Goal: Task Accomplishment & Management: Use online tool/utility

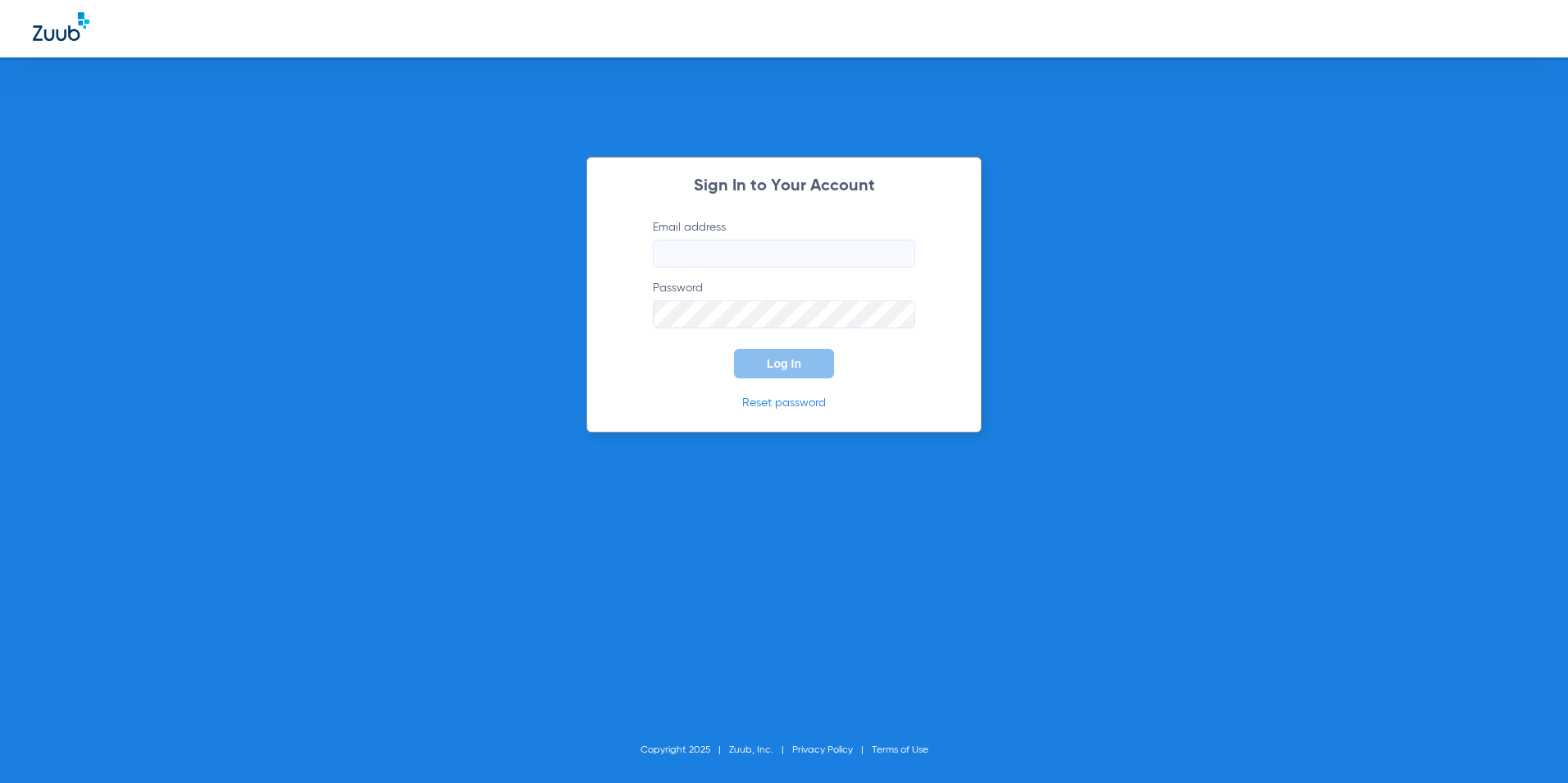
type input "[EMAIL_ADDRESS][DOMAIN_NAME]"
click at [806, 361] on button "Log In" at bounding box center [784, 364] width 100 height 30
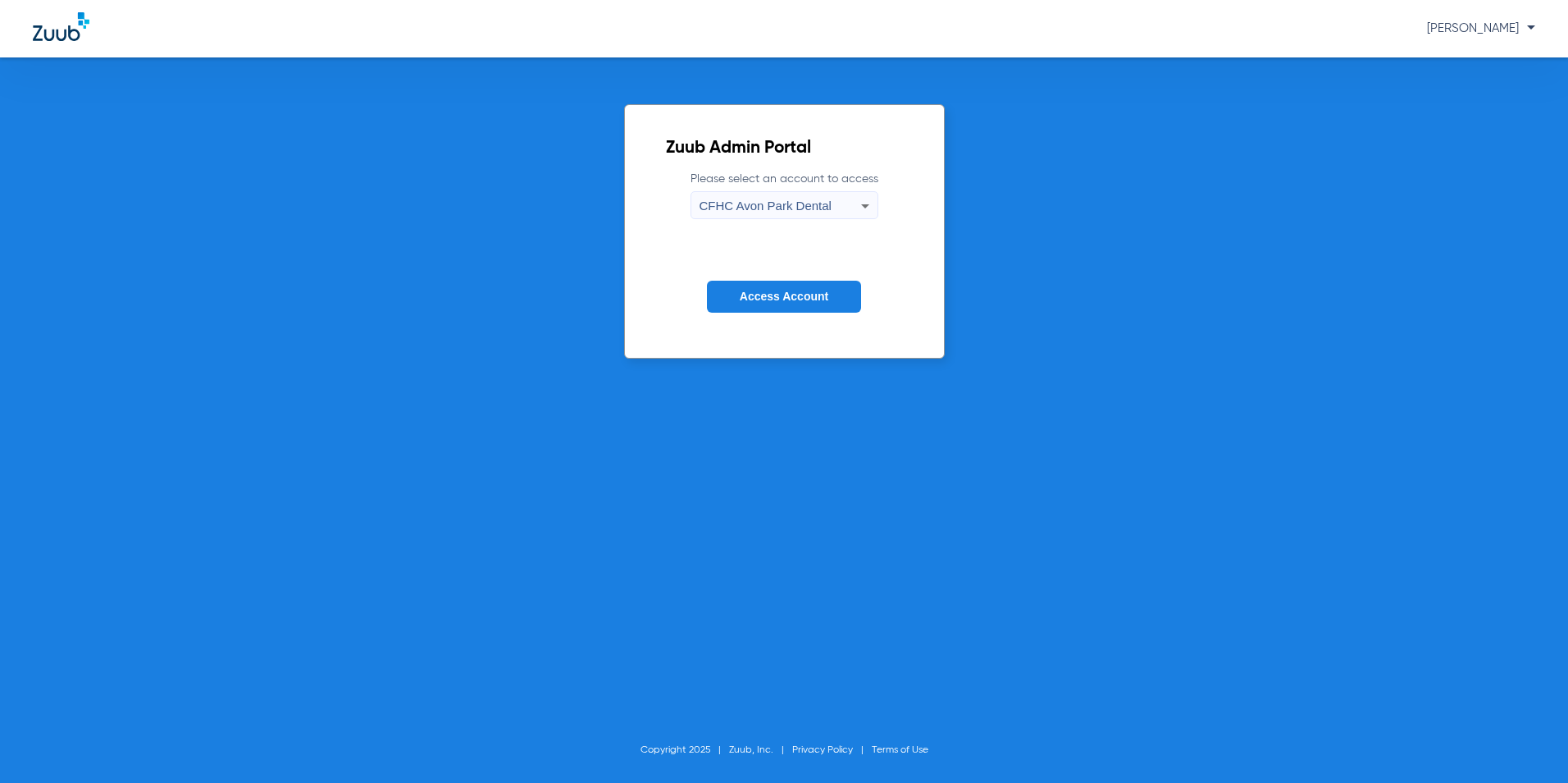
click at [808, 205] on span "CFHC Avon Park Dental" at bounding box center [765, 205] width 132 height 14
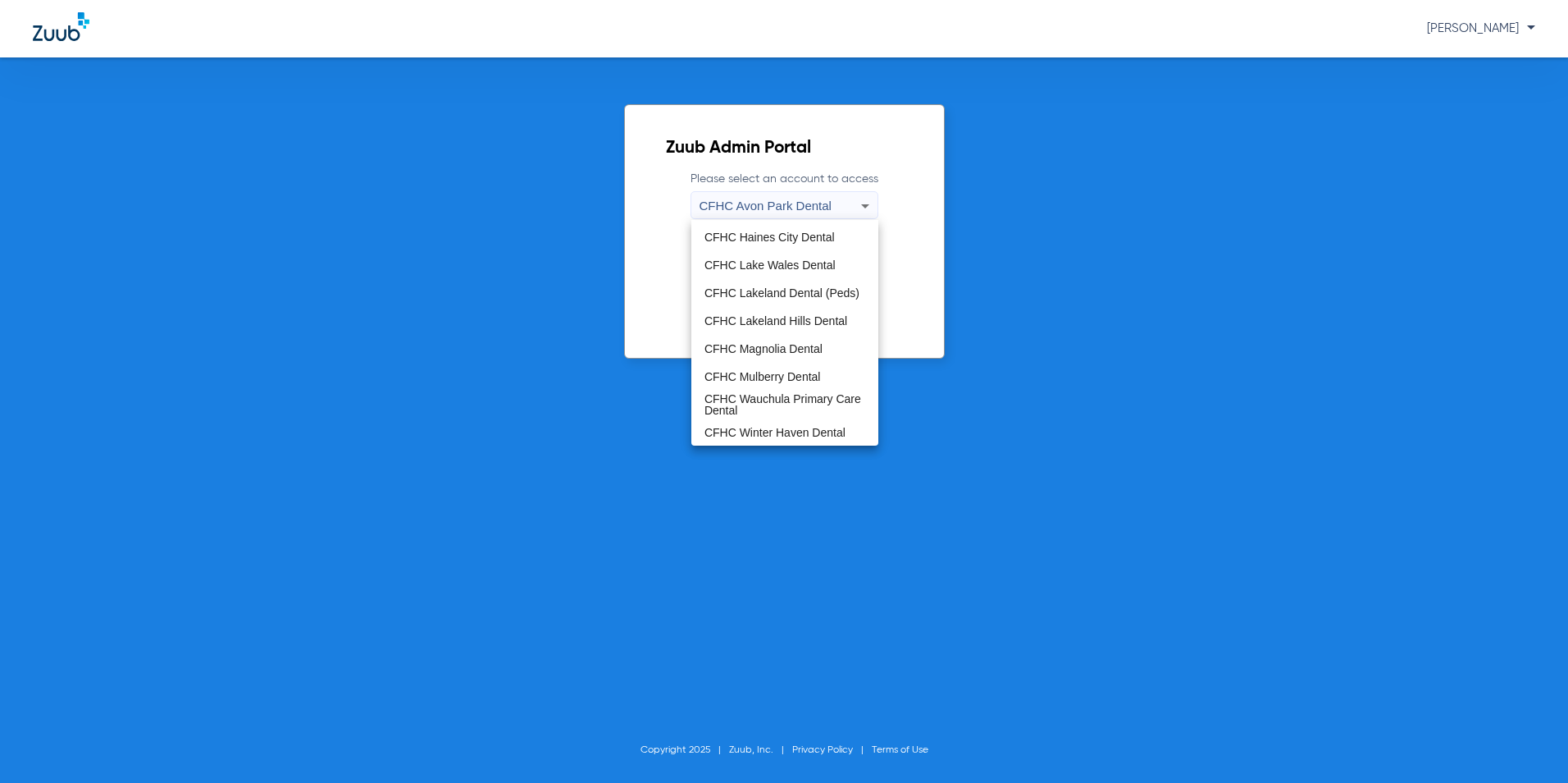
scroll to position [109, 0]
click at [781, 342] on span "CFHC Magnolia Dental" at bounding box center [763, 348] width 118 height 12
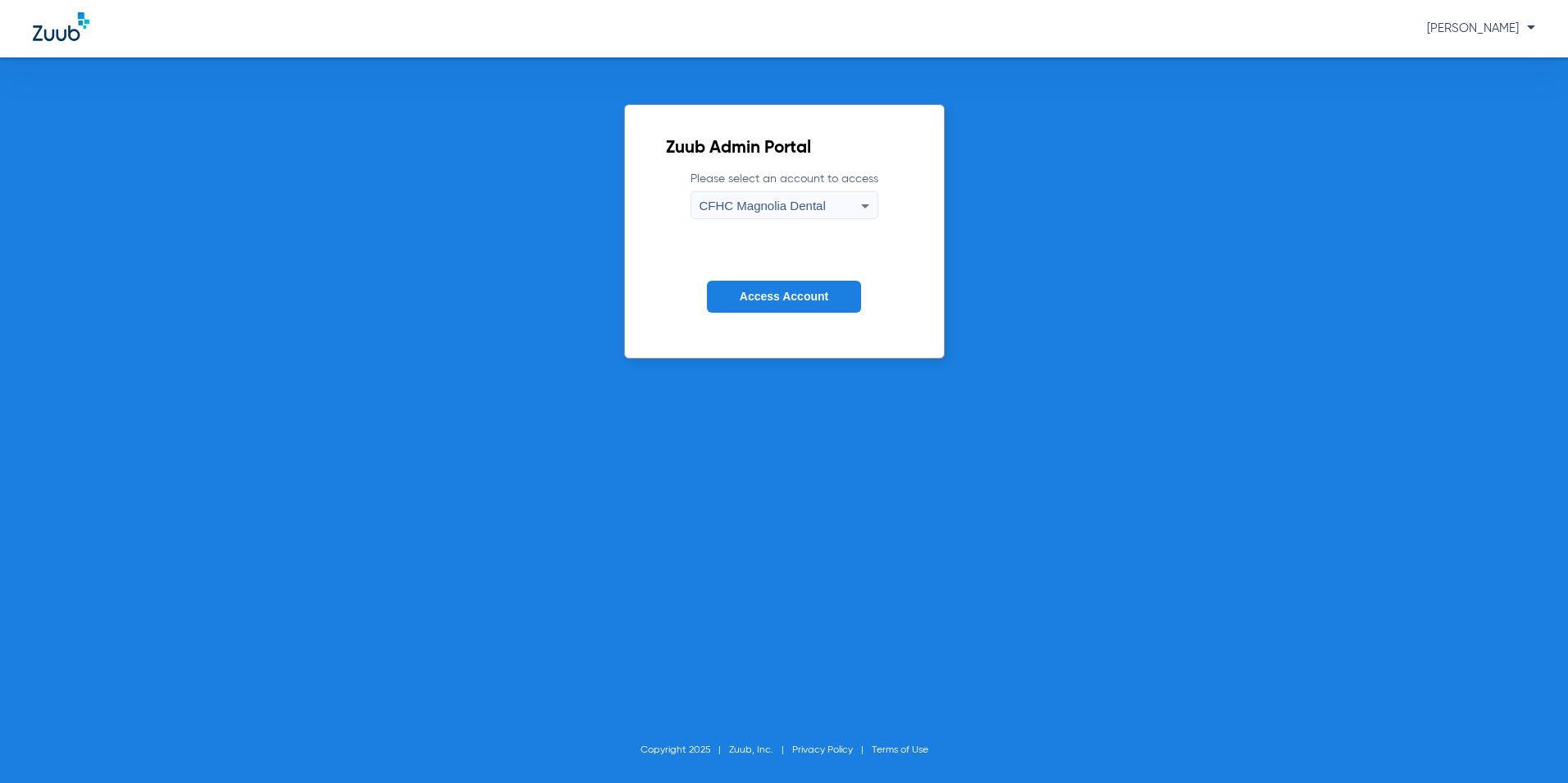
click at [793, 295] on span "Access Account" at bounding box center [784, 296] width 88 height 13
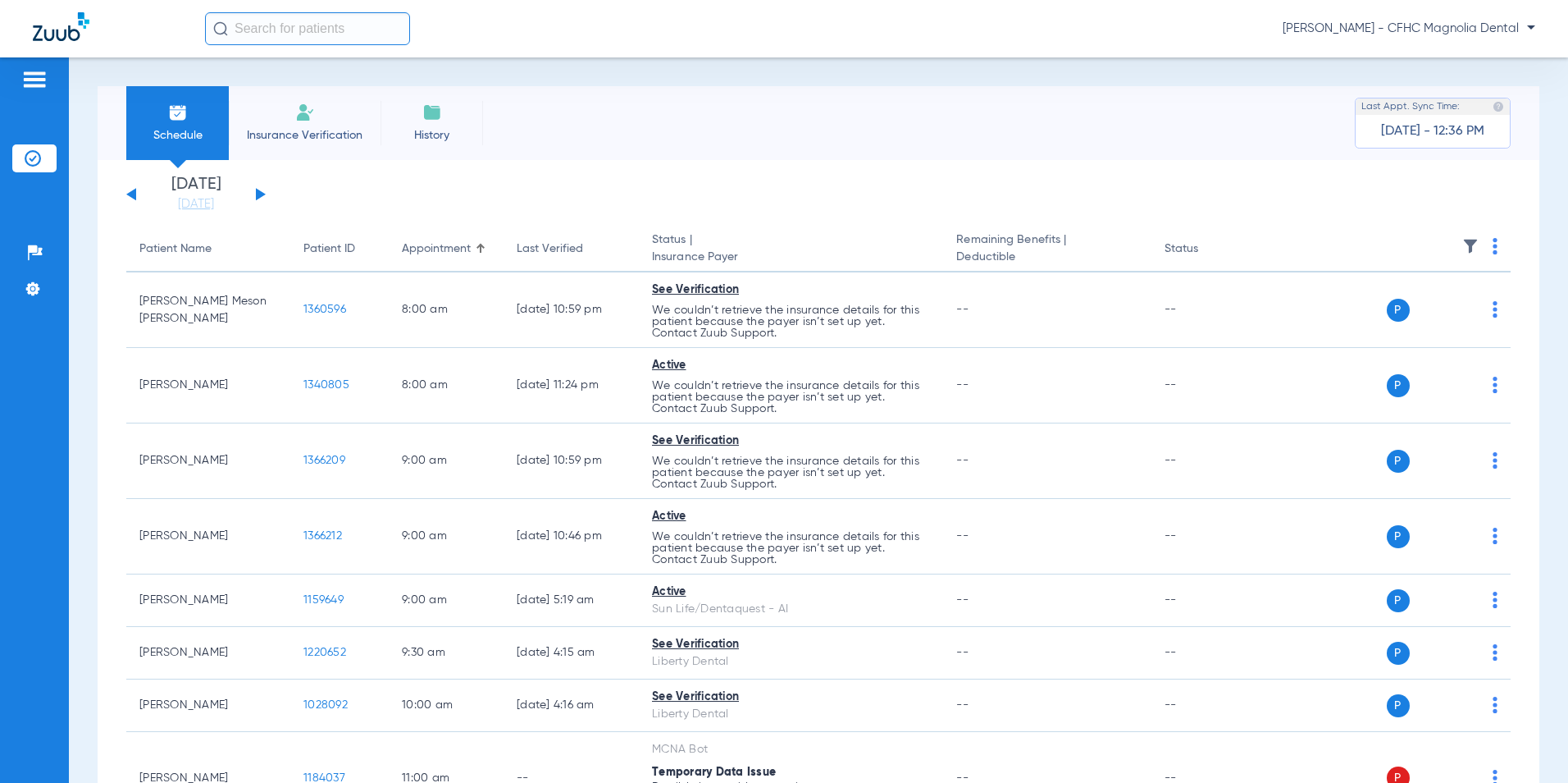
click at [313, 118] on img at bounding box center [305, 112] width 20 height 20
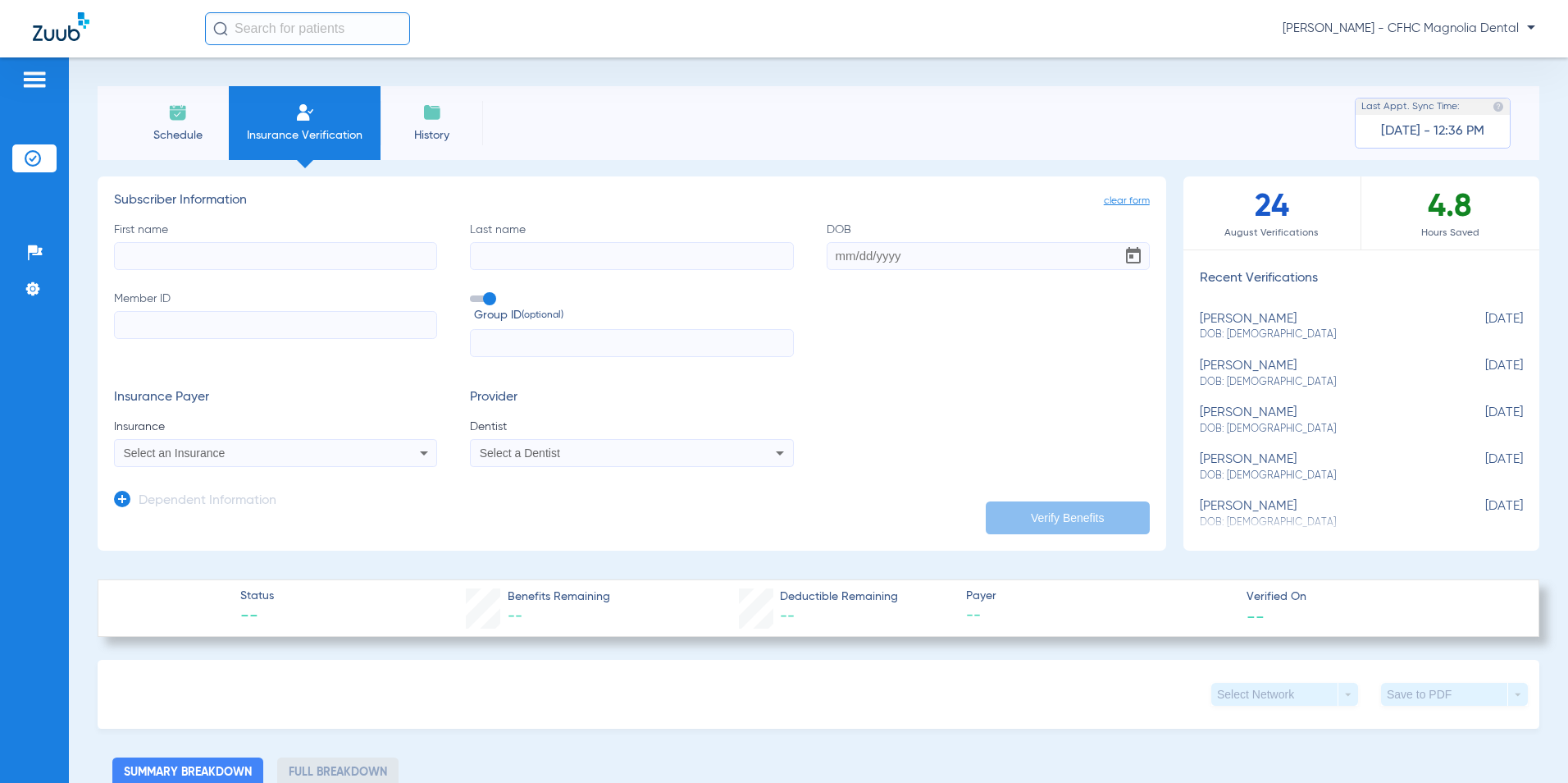
click at [242, 328] on input "Member ID" at bounding box center [275, 325] width 323 height 28
paste input "9509574040"
type input "9509574040"
click at [271, 254] on input "First name" at bounding box center [275, 256] width 323 height 28
type input "[PERSON_NAME]"
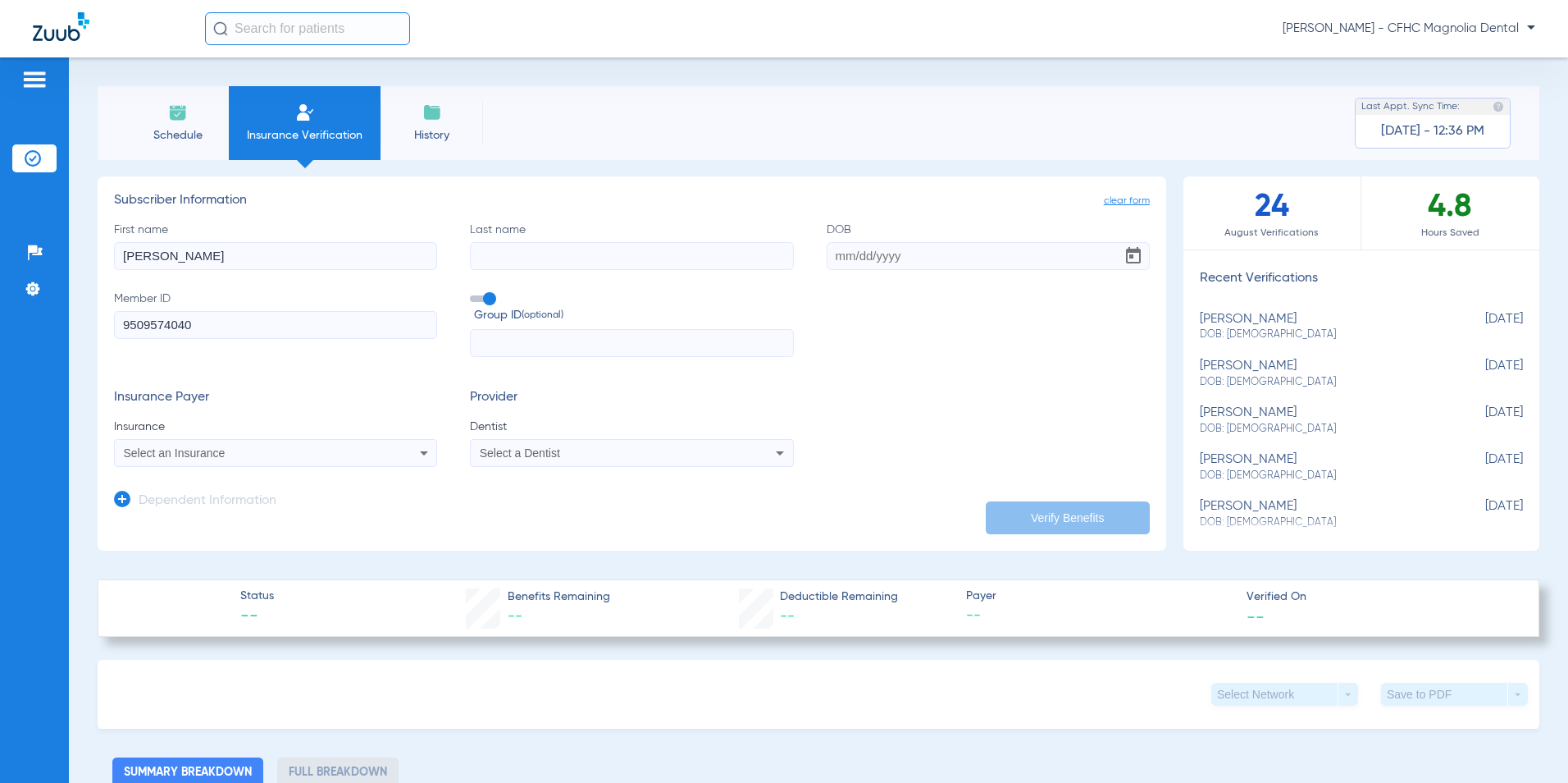
click at [543, 258] on input "Last name" at bounding box center [632, 256] width 323 height 28
type input "Minto"
click at [845, 253] on input "DOB" at bounding box center [988, 256] width 323 height 28
type input "[DATE]"
drag, startPoint x: 913, startPoint y: 304, endPoint x: 765, endPoint y: 325, distance: 149.5
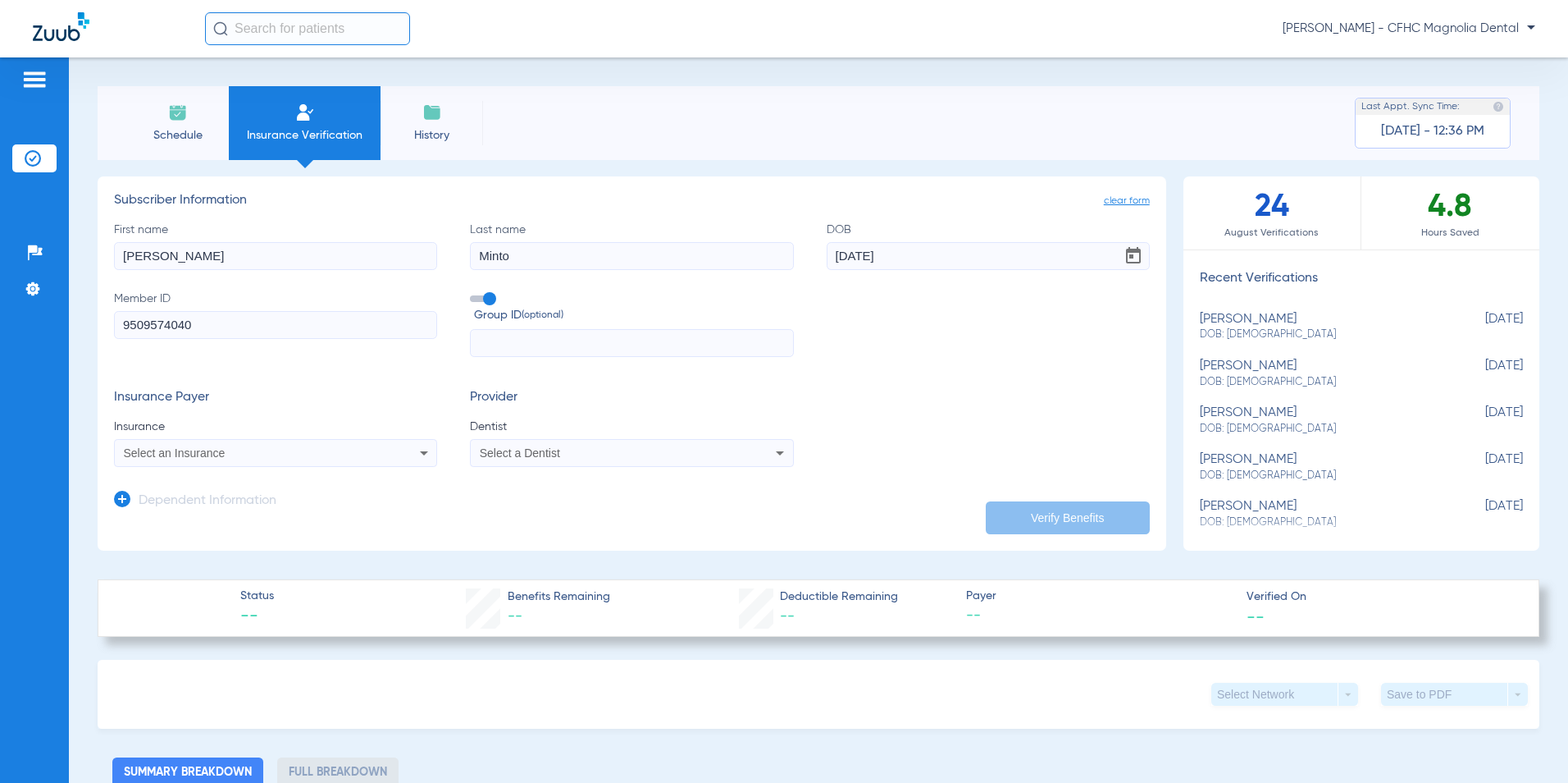
click at [910, 305] on div "First name [PERSON_NAME] Last name [PERSON_NAME] DOB [DEMOGRAPHIC_DATA] Member …" at bounding box center [632, 289] width 1036 height 136
click at [226, 452] on div "Select an Insurance" at bounding box center [245, 453] width 243 height 12
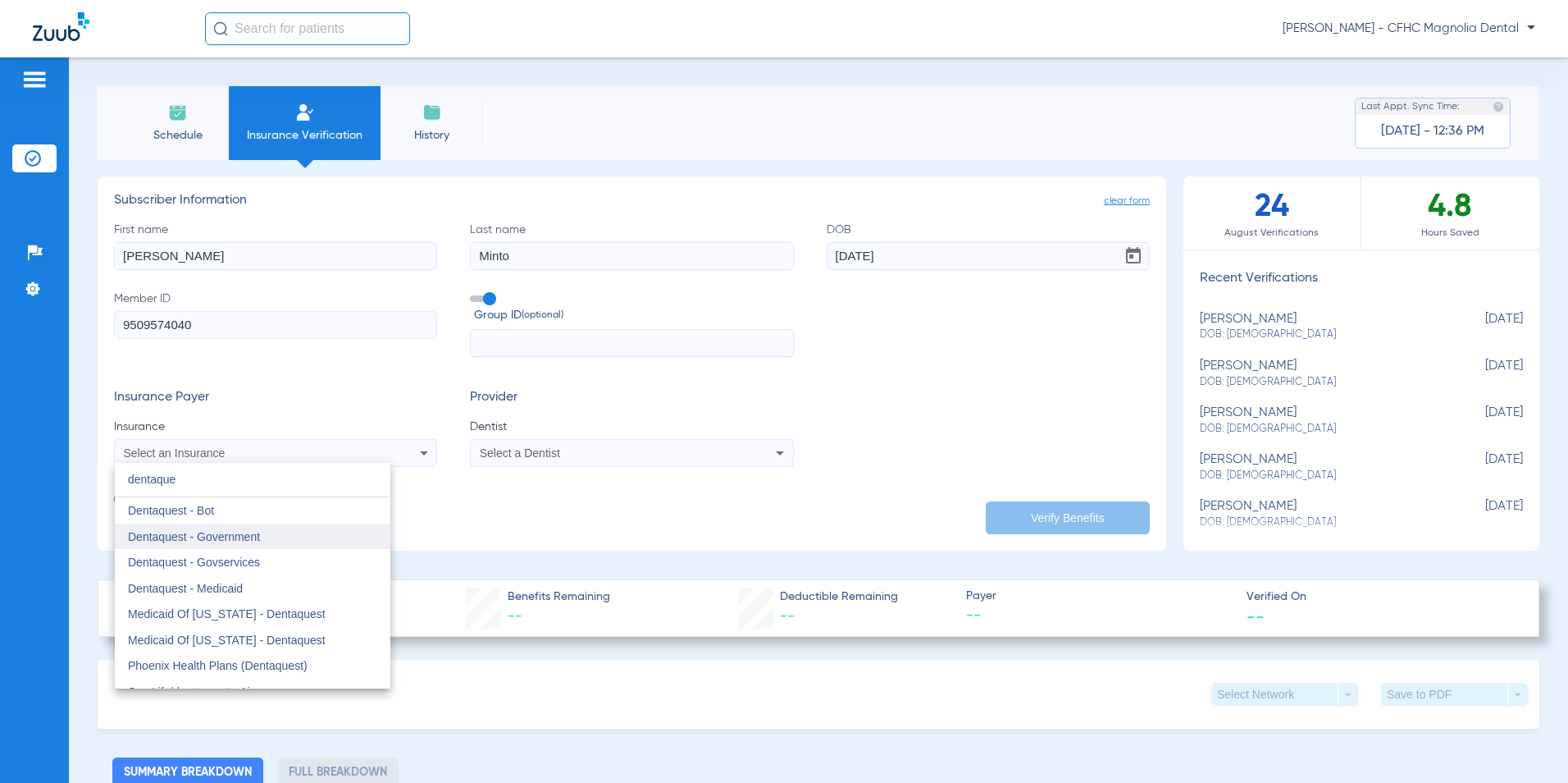
type input "dentaque"
click at [217, 526] on mat-option "Dentaquest - Government" at bounding box center [252, 536] width 275 height 26
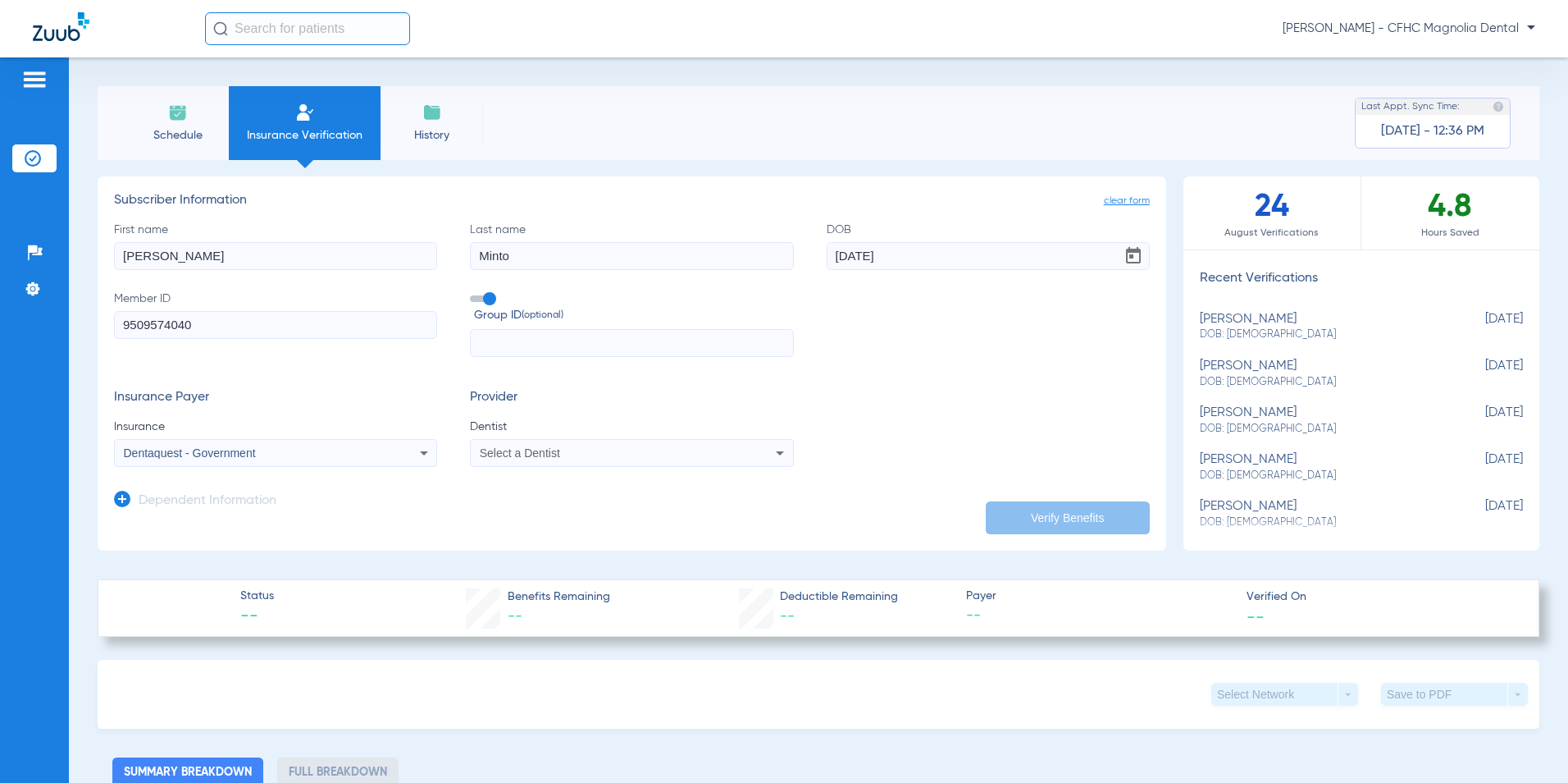
click at [566, 454] on div "Select a Dentist" at bounding box center [601, 453] width 243 height 12
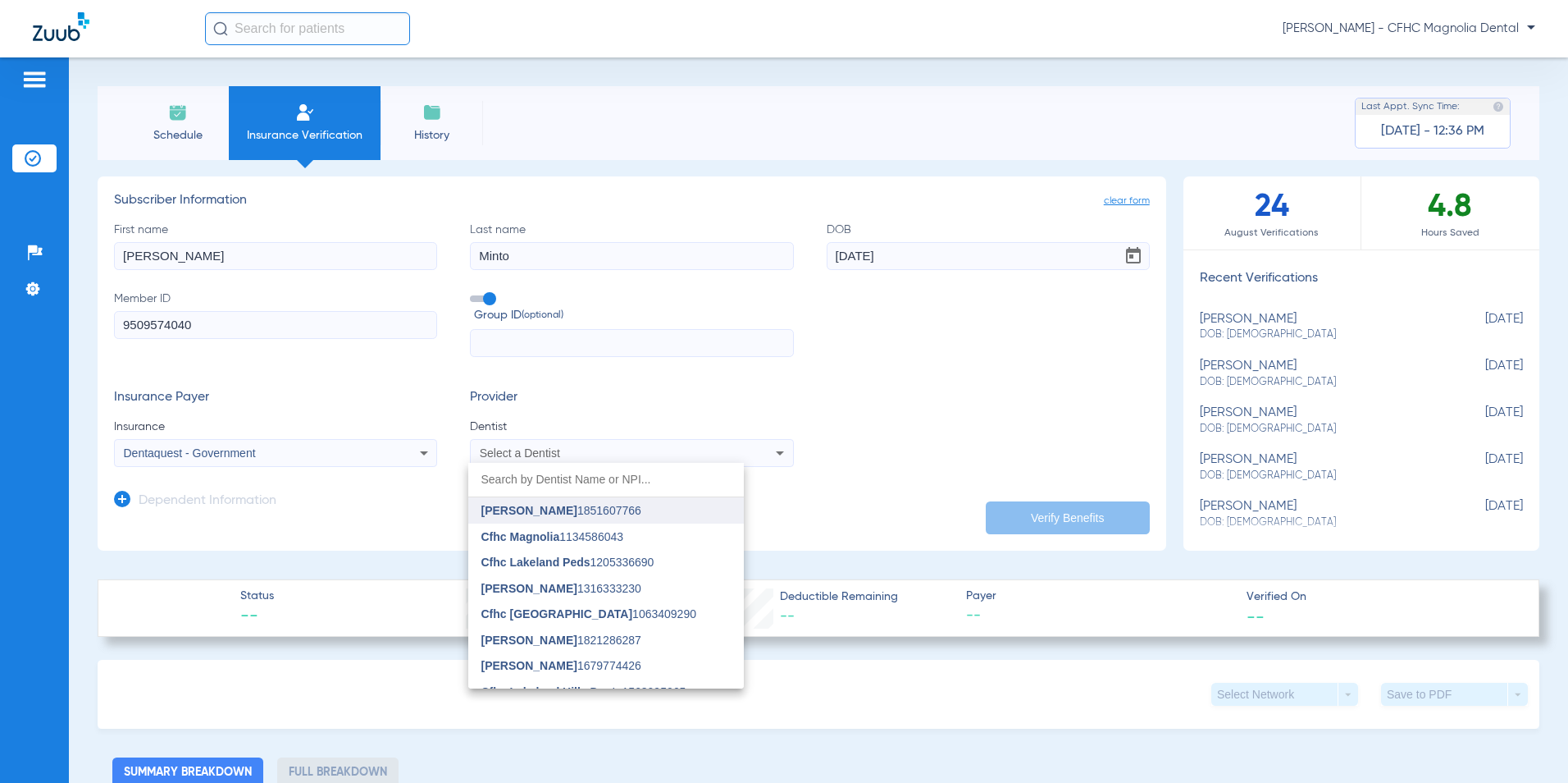
click at [559, 514] on span "[PERSON_NAME]" at bounding box center [530, 511] width 96 height 13
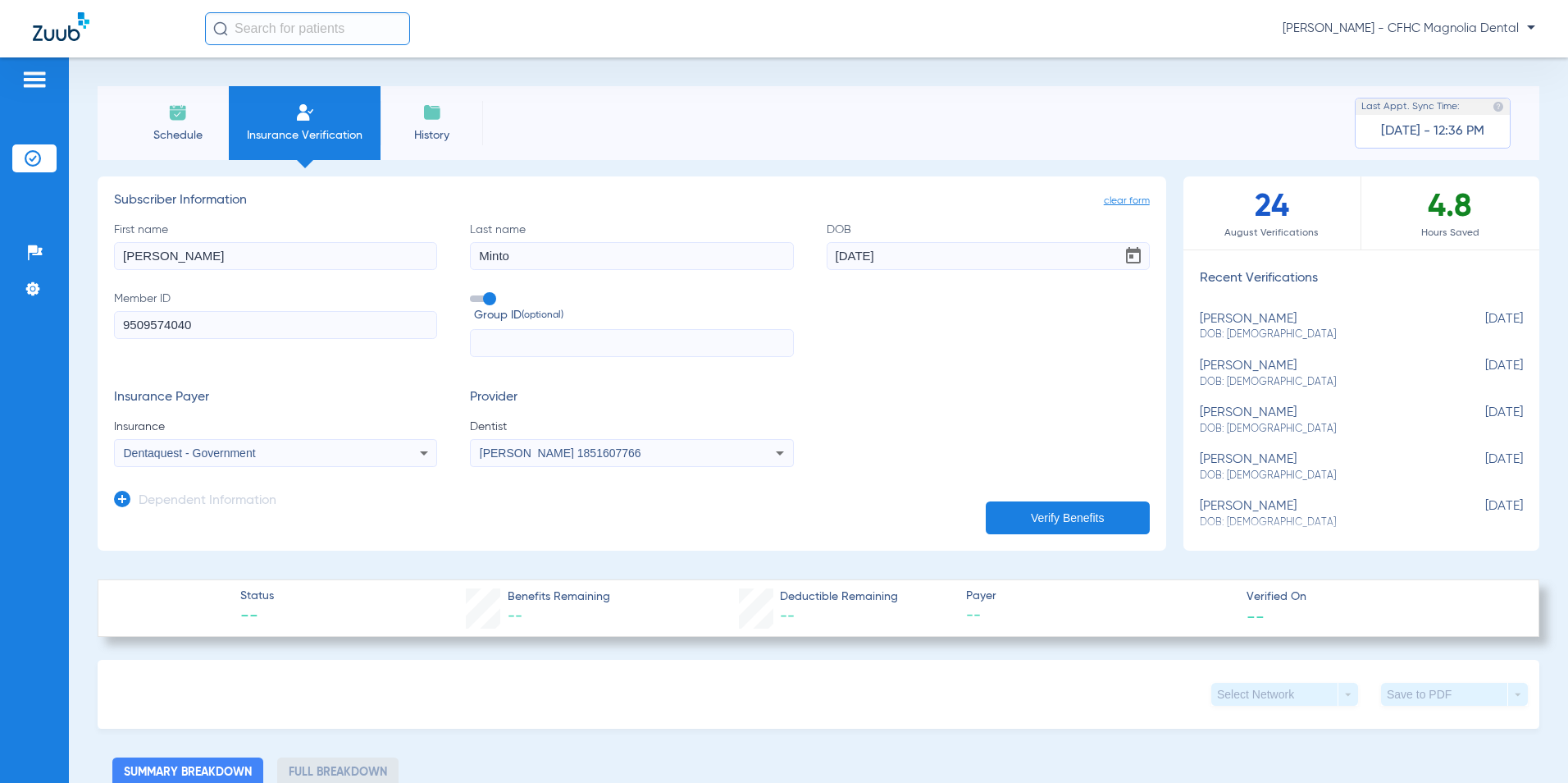
click at [1062, 521] on button "Verify Benefits" at bounding box center [1067, 518] width 164 height 33
